Goal: Navigation & Orientation: Find specific page/section

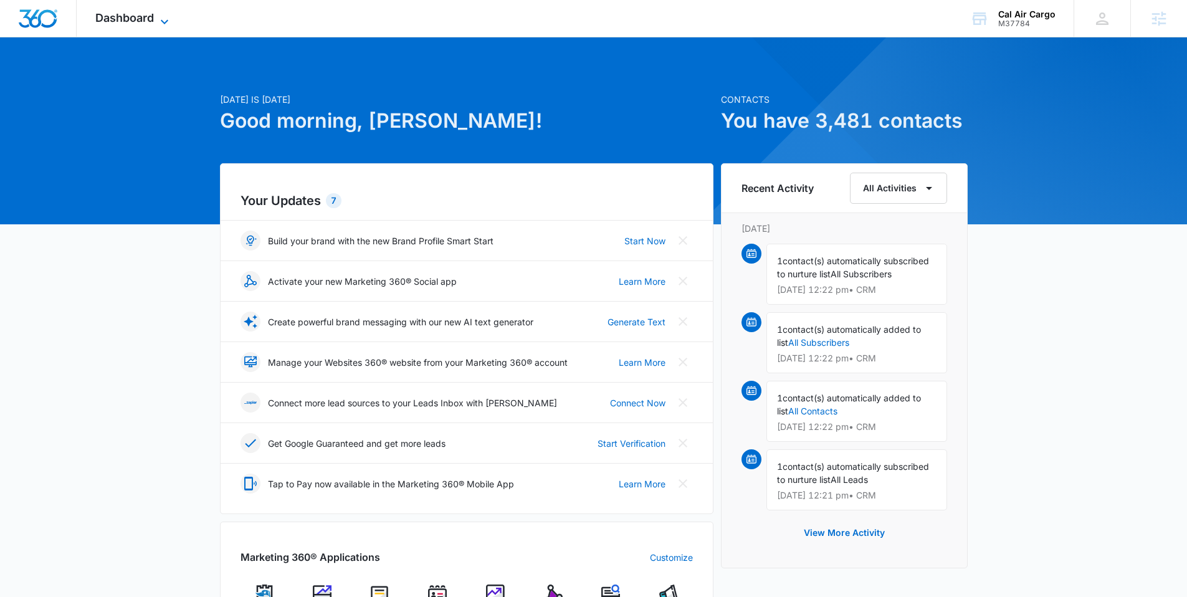
click at [127, 13] on span "Dashboard" at bounding box center [124, 17] width 59 height 13
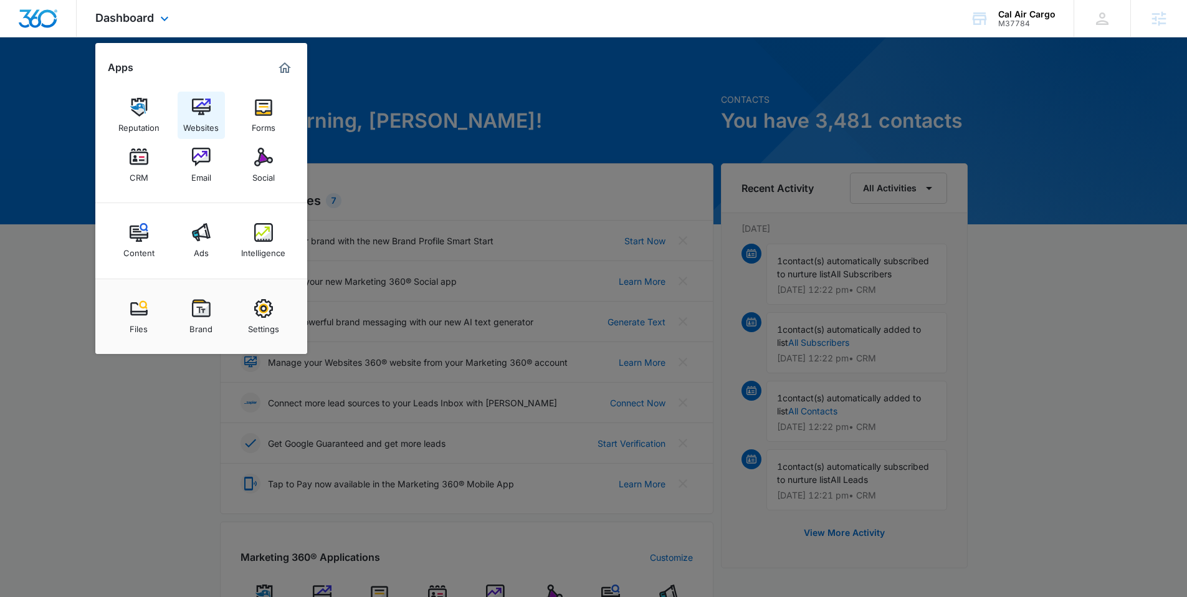
click at [204, 124] on div "Websites" at bounding box center [201, 125] width 36 height 16
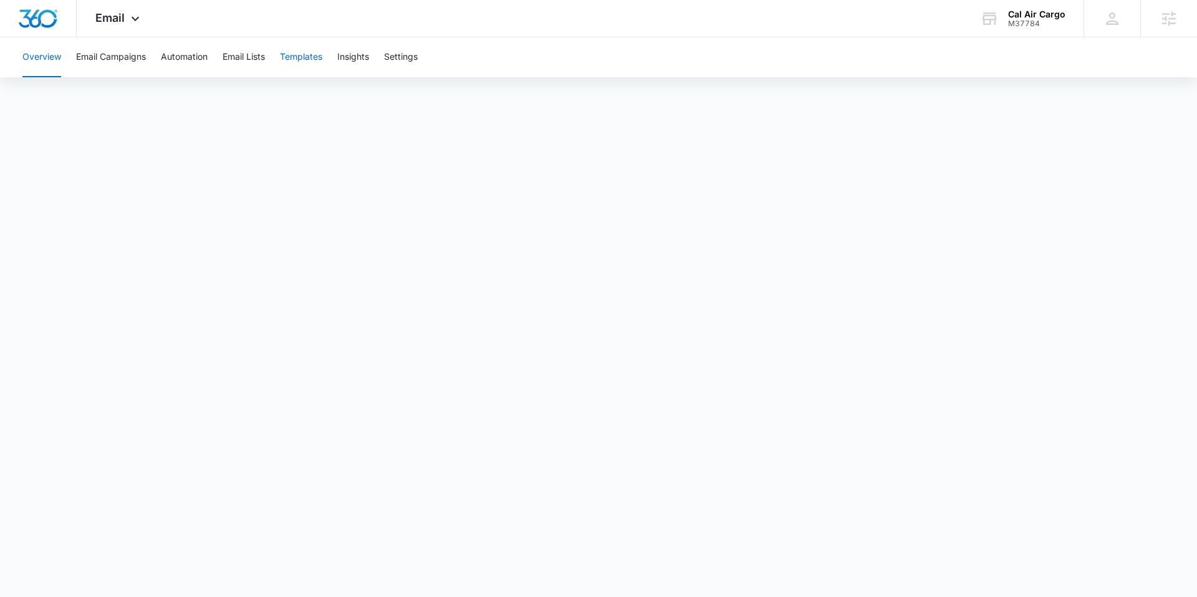
click at [304, 63] on button "Templates" at bounding box center [301, 57] width 42 height 40
click at [120, 55] on button "Email Campaigns" at bounding box center [111, 57] width 70 height 40
click at [320, 53] on button "Templates" at bounding box center [301, 57] width 42 height 40
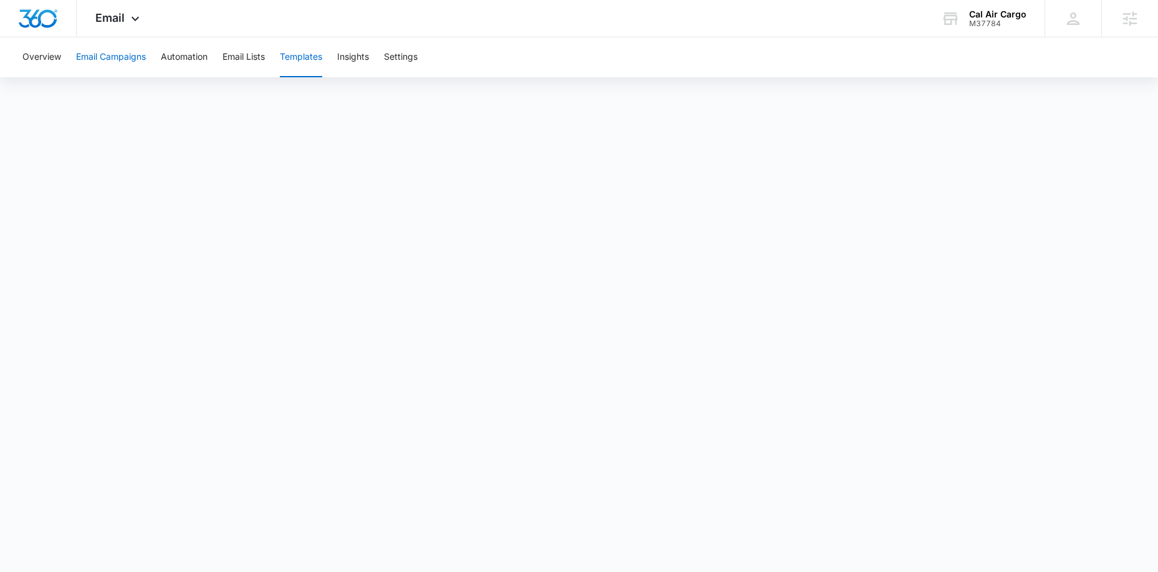
click at [107, 64] on button "Email Campaigns" at bounding box center [111, 57] width 70 height 40
